Goal: Task Accomplishment & Management: Complete application form

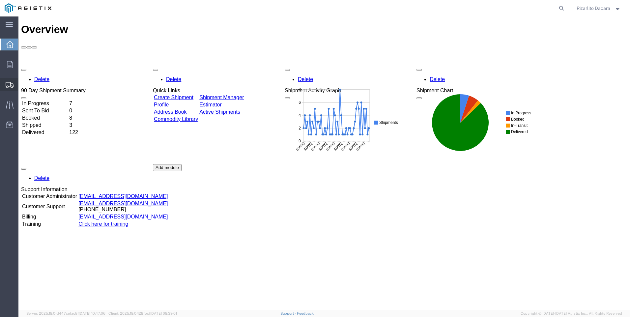
click at [0, 0] on span "Create Shipment" at bounding box center [0, 0] width 0 height 0
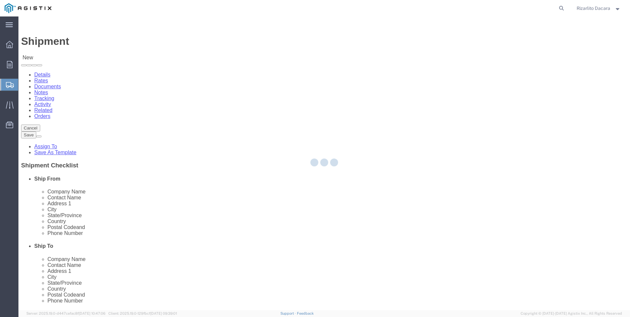
select select
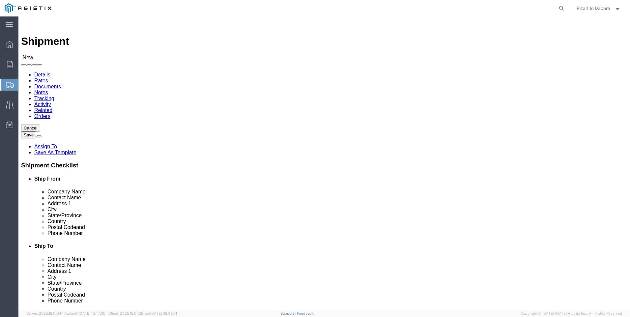
click select "Select MRC Global ([PERSON_NAME] Corp) PG&E"
select select "9596"
click select "Select MRC Global ([PERSON_NAME] Corp) PG&E"
select select
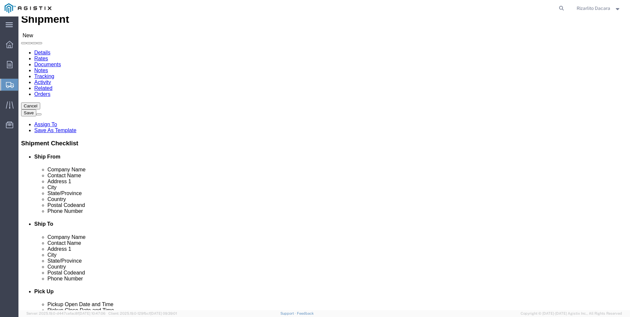
scroll to position [33, 0]
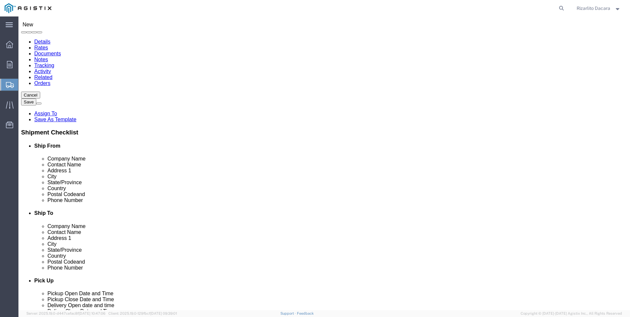
select select "MYPROFILE"
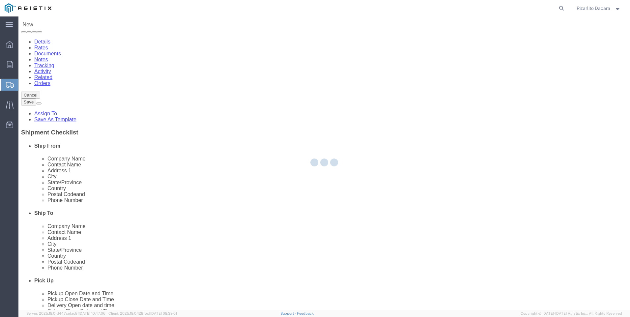
select select "CA"
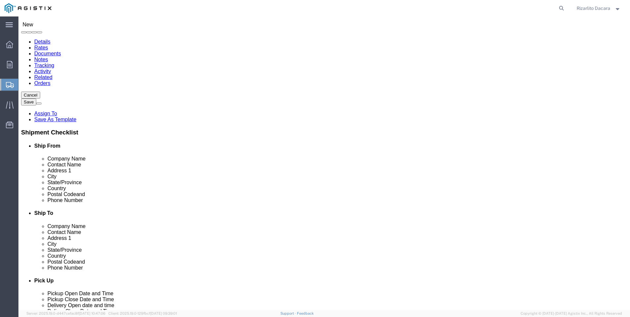
scroll to position [99, 0]
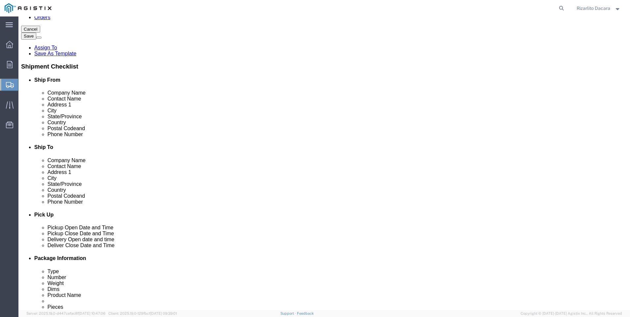
click input "text"
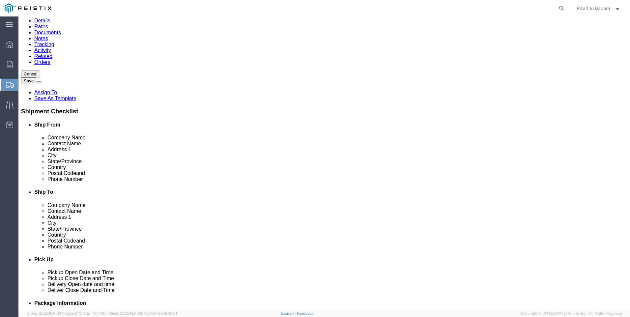
scroll to position [0, 0]
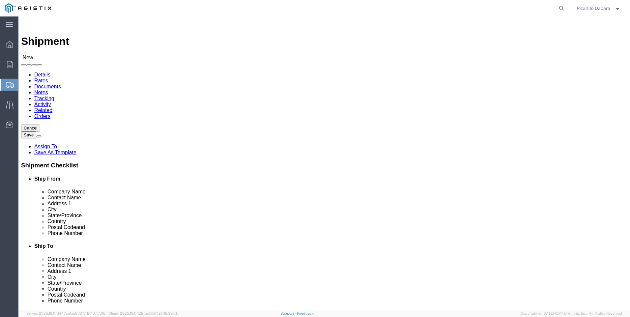
type input "6613916217"
click select "Select All Others [GEOGRAPHIC_DATA] [GEOGRAPHIC_DATA] [GEOGRAPHIC_DATA] [GEOGRA…"
select select "23082"
click select "Select All Others [GEOGRAPHIC_DATA] [GEOGRAPHIC_DATA] [GEOGRAPHIC_DATA] [GEOGRA…"
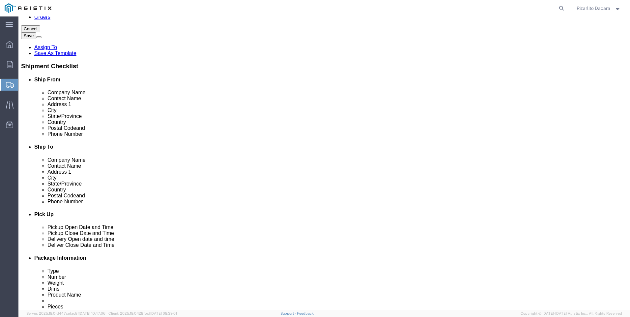
scroll to position [99, 0]
click input "text"
type input "AUB"
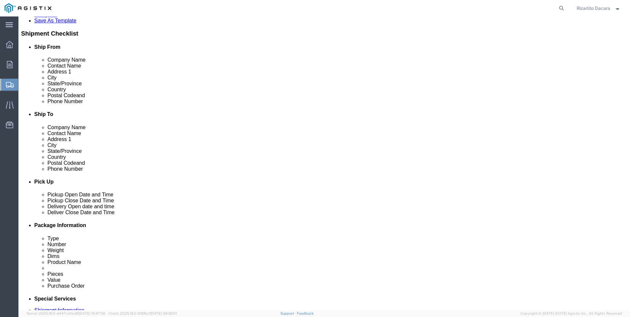
scroll to position [92, 0]
click p "- PG&E - () [STREET_ADDRESS]"
select select "CA"
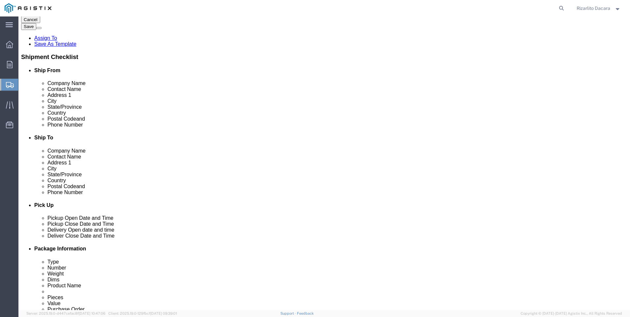
scroll to position [66, 0]
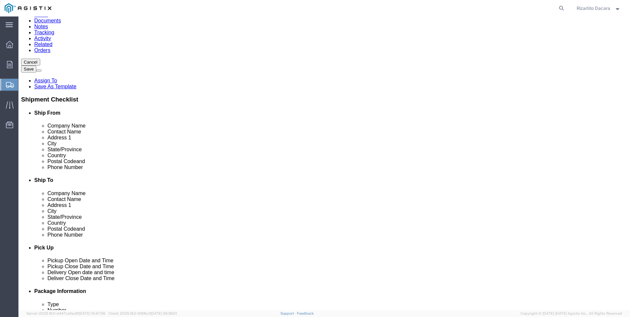
type input "Auburn"
click input "text"
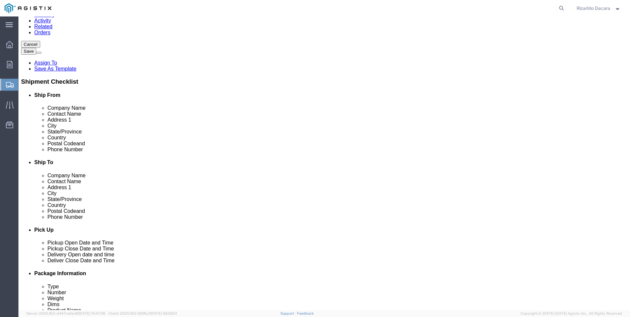
scroll to position [99, 0]
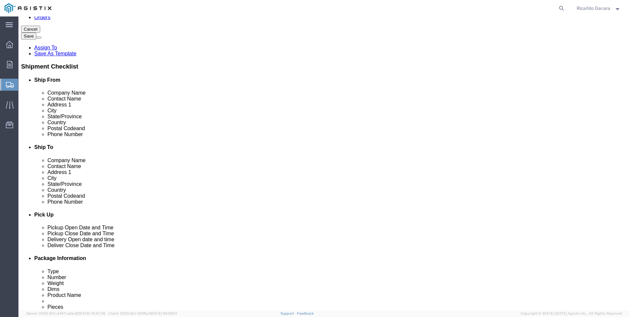
type input "[PERSON_NAME]"
click input "text"
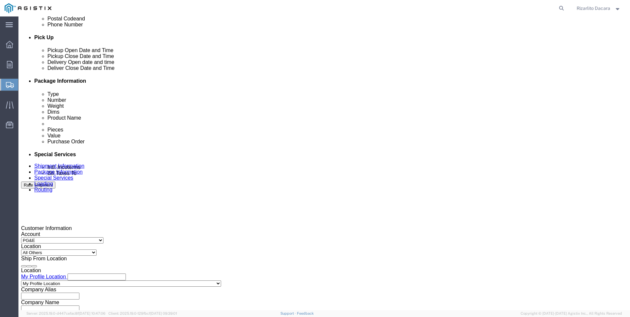
scroll to position [363, 0]
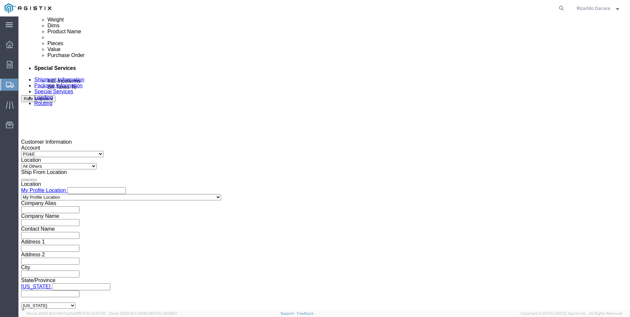
type input "[PHONE_NUMBER]"
click div "[DATE] 5:00 PM"
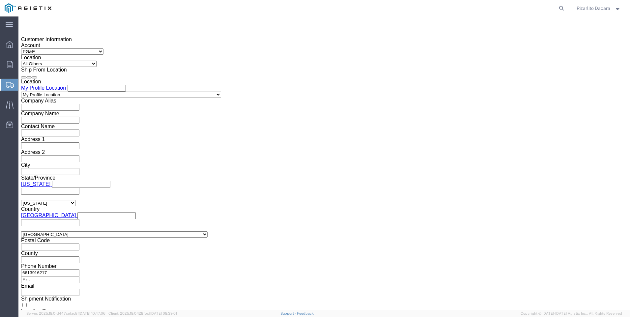
scroll to position [465, 0]
click input "5:00 PM"
type input "6:00 AM"
click button "Apply"
click div "[DATE] 7:00 AM"
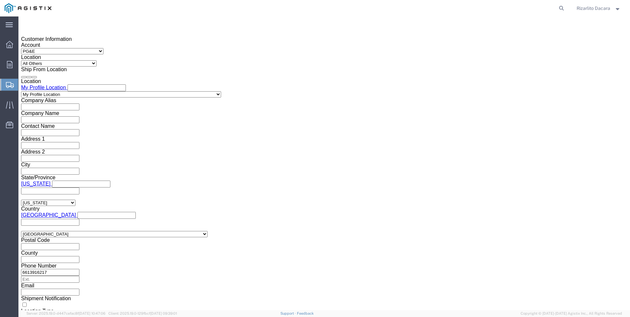
click button "Apply"
click div
type input "9:00 AM"
click button "Apply"
click div "Deliver Close Date Deliver Close Time Deliver Close Date and Time"
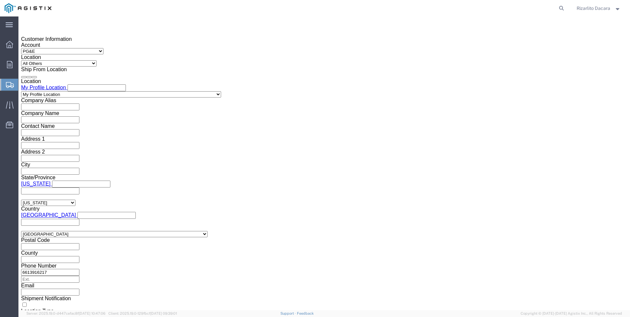
click div
type input "1:00 PM"
click button "Apply"
click input "text"
type input "2701245412"
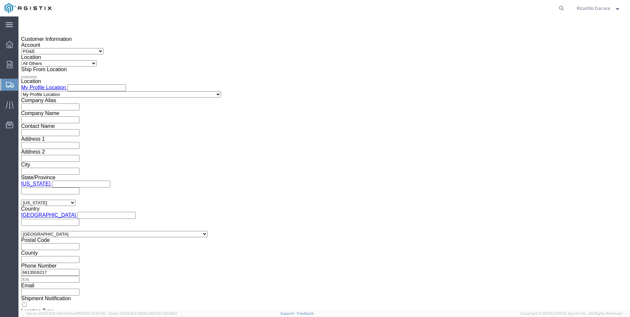
click select "Select Account Type Activity ID Airline Appointment Number ASN Batch Request # …"
select select "SALEORDR"
click select "Select Account Type Activity ID Airline Appointment Number ASN Batch Request # …"
click input "text"
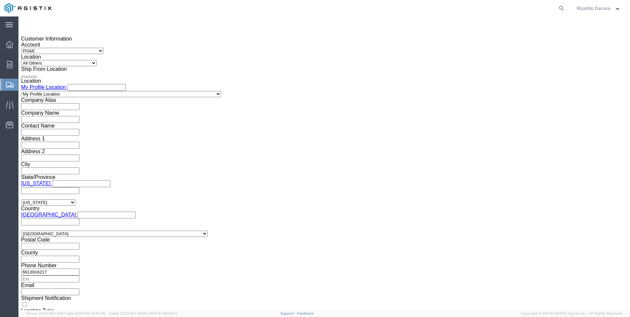
type input "100000080510"
click button "Continue"
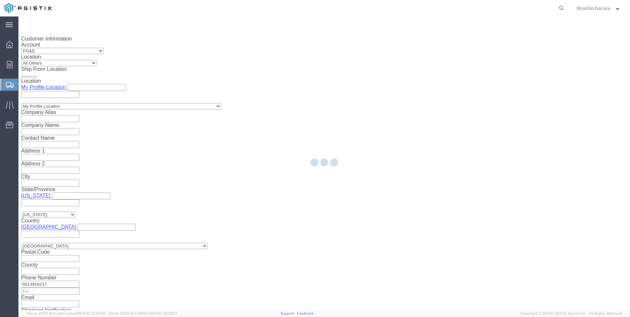
select select "21483"
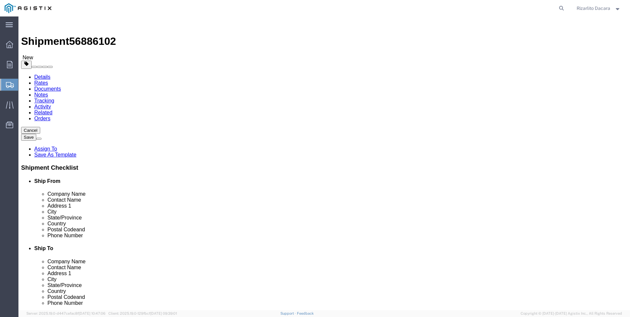
click select "Select Bulk Bundle(s) Cardboard Box(es) Carton(s) Crate(s) Drum(s) (Fiberboard)…"
select select "YRPK"
click select "Select Bulk Bundle(s) Cardboard Box(es) Carton(s) Crate(s) Drum(s) (Fiberboard)…"
click input "text"
type input "252"
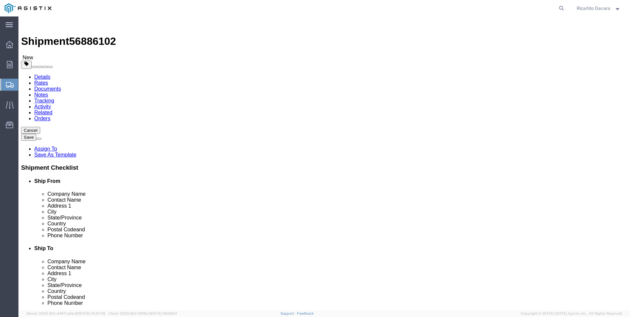
type input "1.5"
click input "0.00"
type input "0"
type input "57"
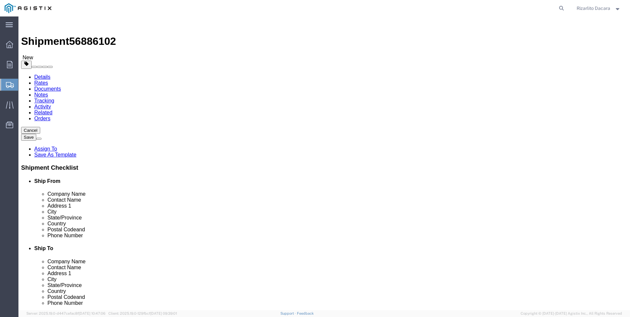
click span
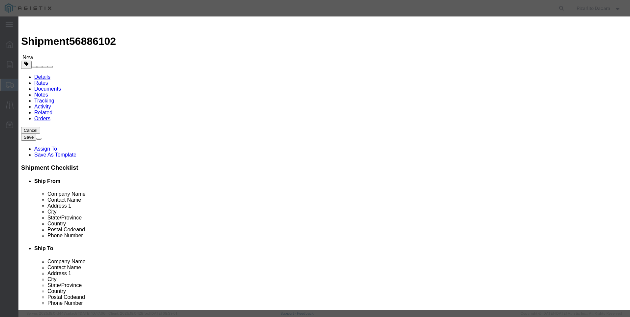
click input "text"
type input "1 1/2 ptc std blk smls pipe srl"
click input "0"
type input "1"
click input "text"
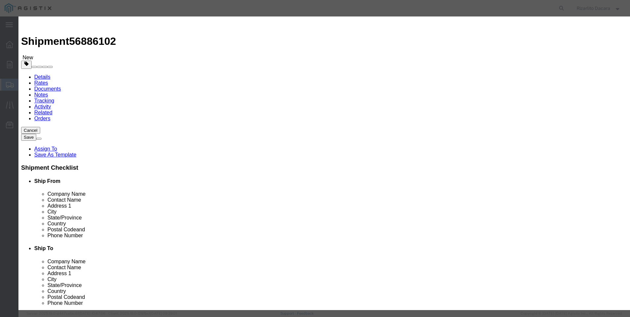
type input "3"
type input "292.74"
click select "Select 50 55 60 65 70 85 92.5 100 125 175 250 300 400"
select select "60"
click select "Select 50 55 60 65 70 85 92.5 100 125 175 250 300 400"
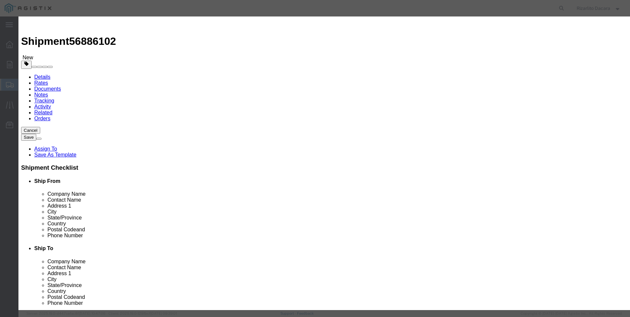
click button "Save & Close"
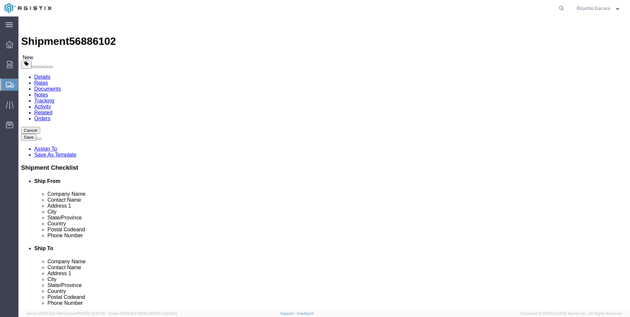
click button "Rate Shipment"
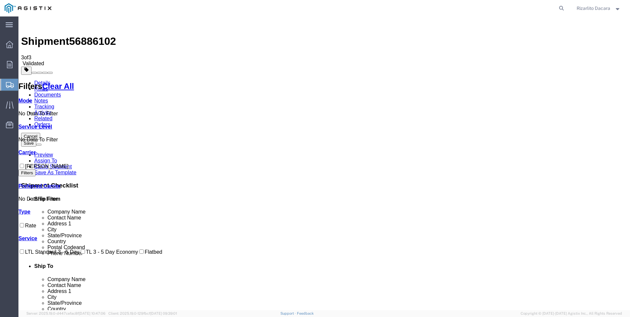
checkbox input "true"
